Goal: Transaction & Acquisition: Purchase product/service

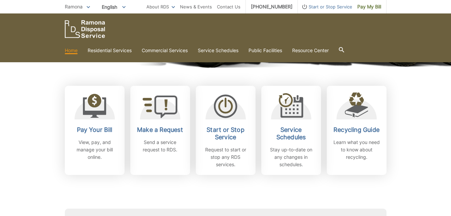
scroll to position [166, 0]
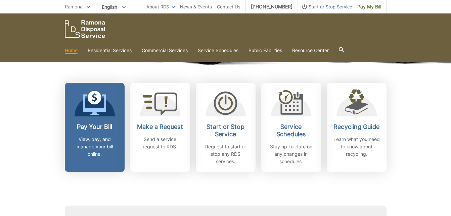
click at [95, 126] on h2 "Pay Your Bill" at bounding box center [95, 126] width 50 height 7
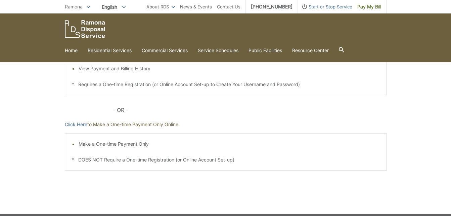
scroll to position [175, 0]
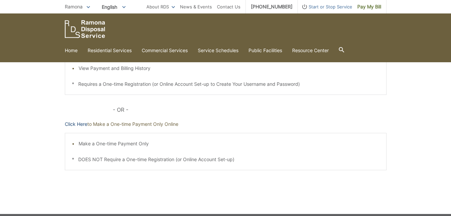
click at [72, 124] on link "Click Here" at bounding box center [76, 123] width 23 height 7
click at [80, 125] on link "Click Here" at bounding box center [76, 123] width 23 height 7
